Goal: Transaction & Acquisition: Purchase product/service

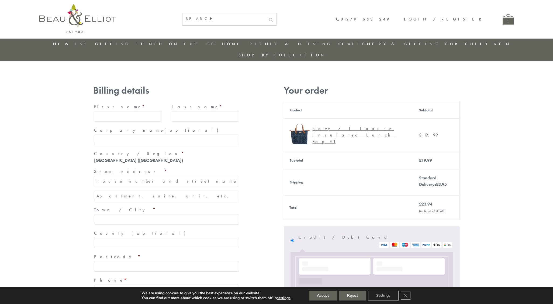
type input "[EMAIL_ADDRESS][DOMAIN_NAME]"
type input "[PERSON_NAME]"
type input "23, [GEOGRAPHIC_DATA], [GEOGRAPHIC_DATA]"
type input "[GEOGRAPHIC_DATA]"
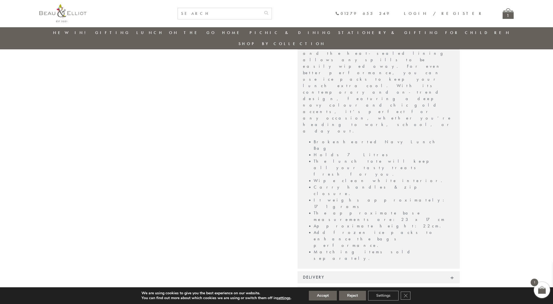
scroll to position [331, 0]
